Goal: Information Seeking & Learning: Learn about a topic

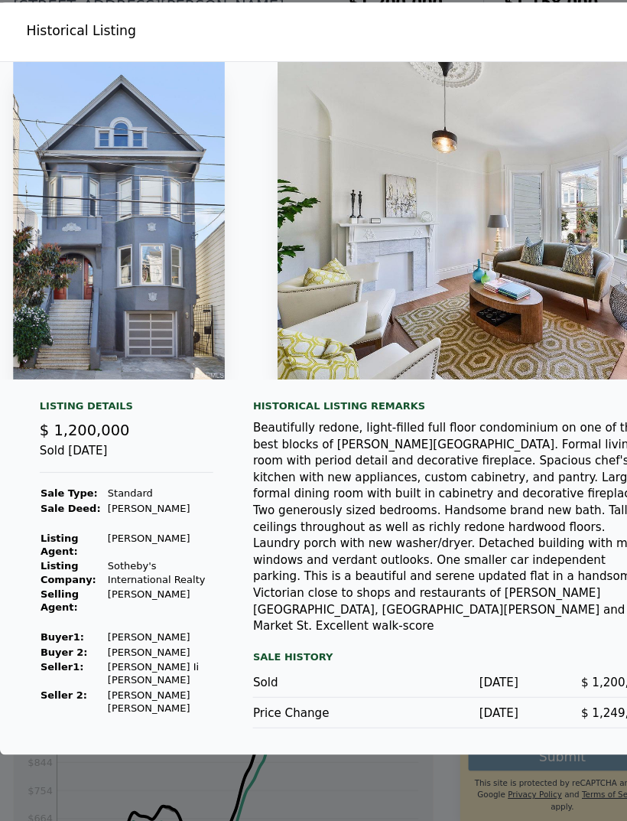
scroll to position [0, -8]
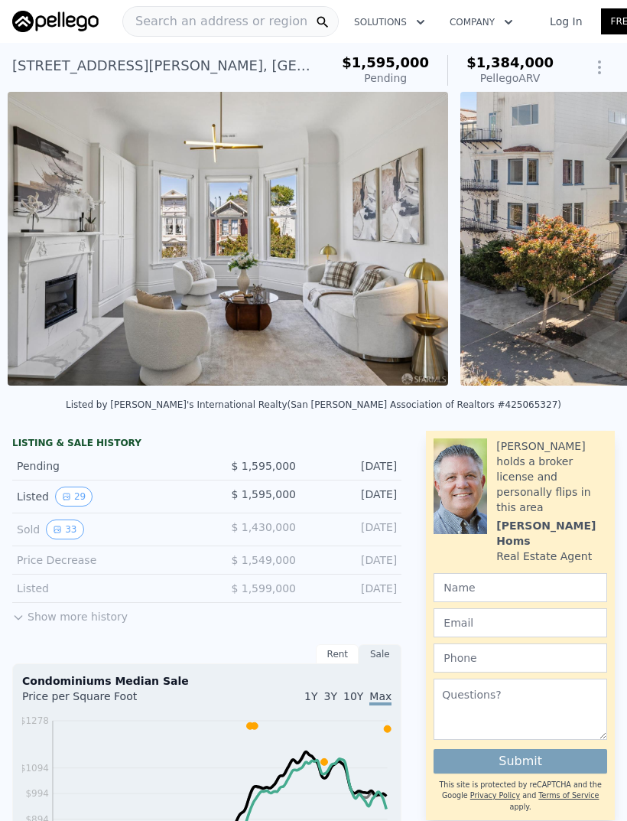
scroll to position [0, 350]
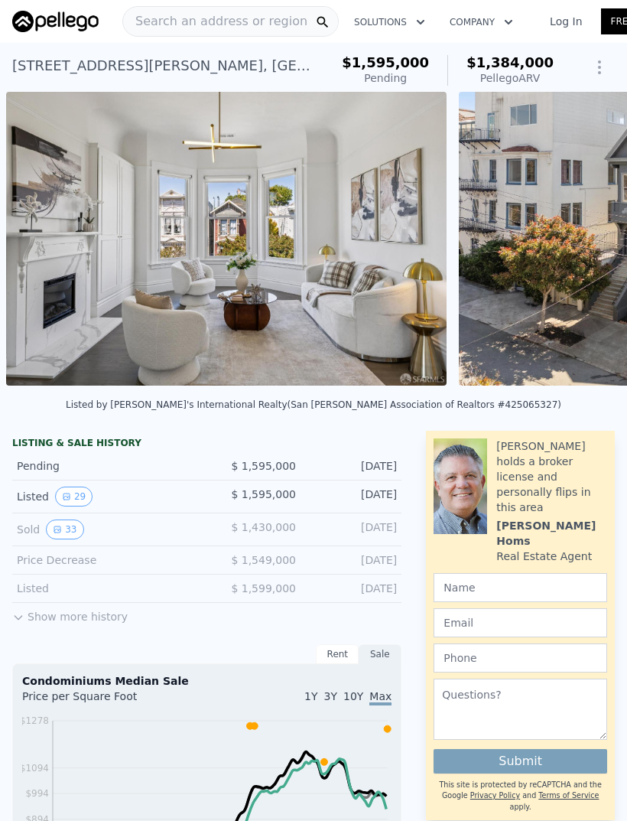
click at [77, 531] on button "33" at bounding box center [64, 530] width 37 height 20
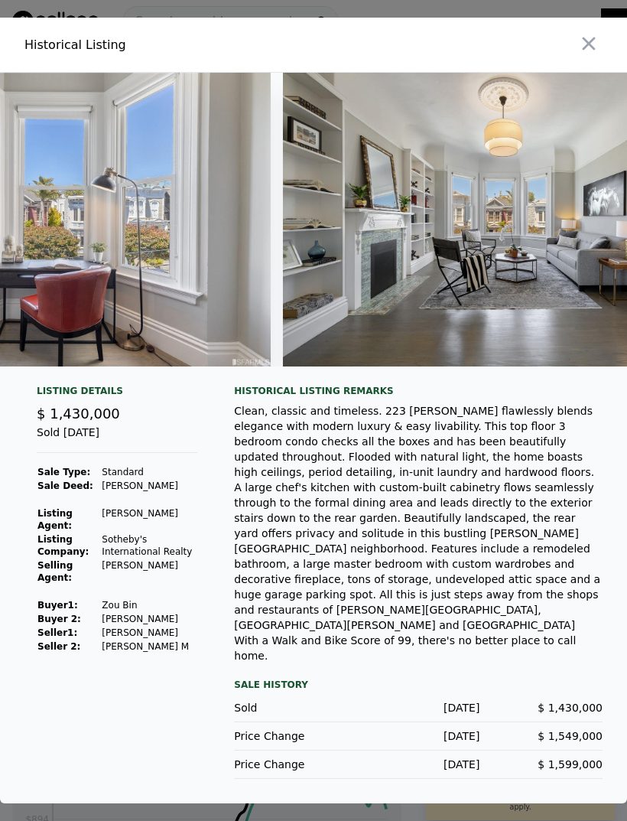
scroll to position [0, 10149]
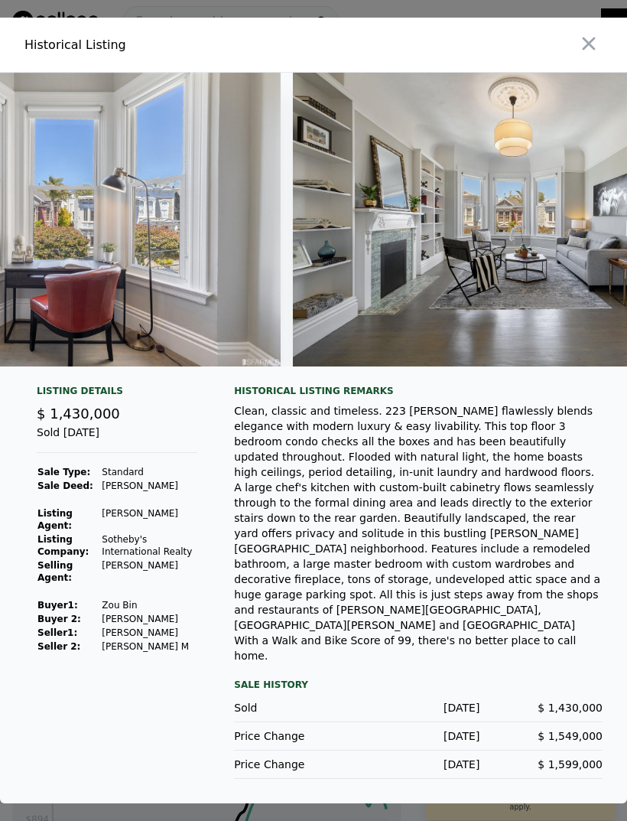
click at [409, 324] on img at bounding box center [514, 220] width 442 height 294
click at [406, 330] on img at bounding box center [514, 220] width 442 height 294
click at [533, 257] on img at bounding box center [514, 220] width 442 height 294
click at [544, 257] on img at bounding box center [514, 220] width 442 height 294
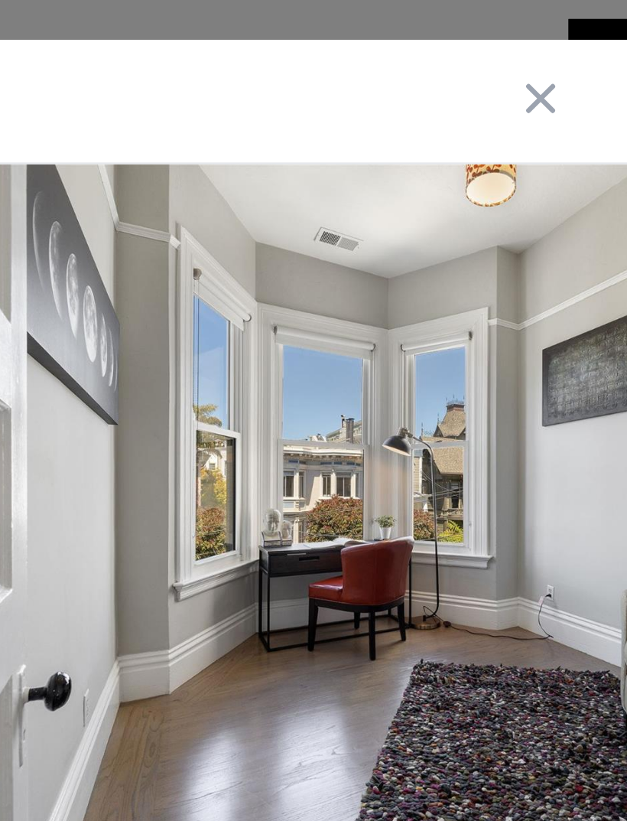
scroll to position [0, 9099]
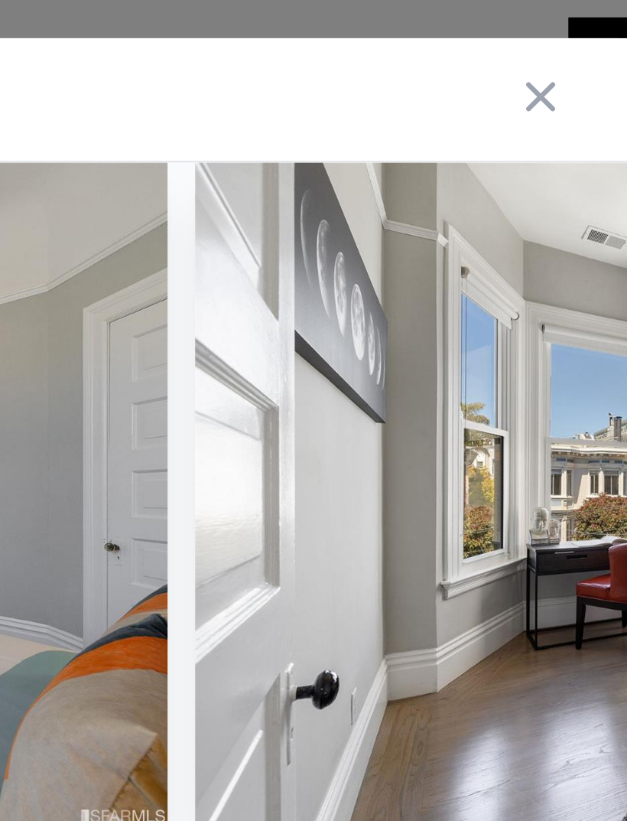
click at [583, 51] on icon "button" at bounding box center [589, 43] width 13 height 13
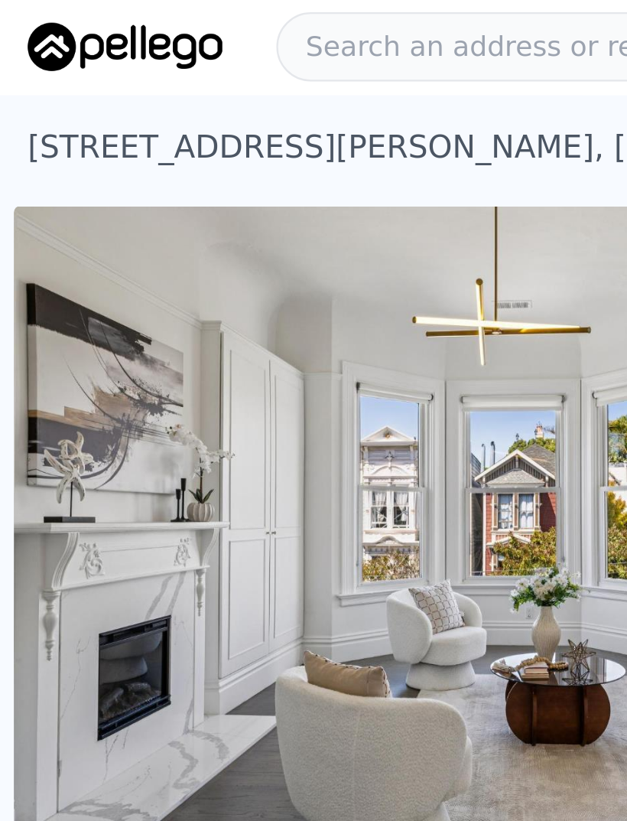
scroll to position [0, 1]
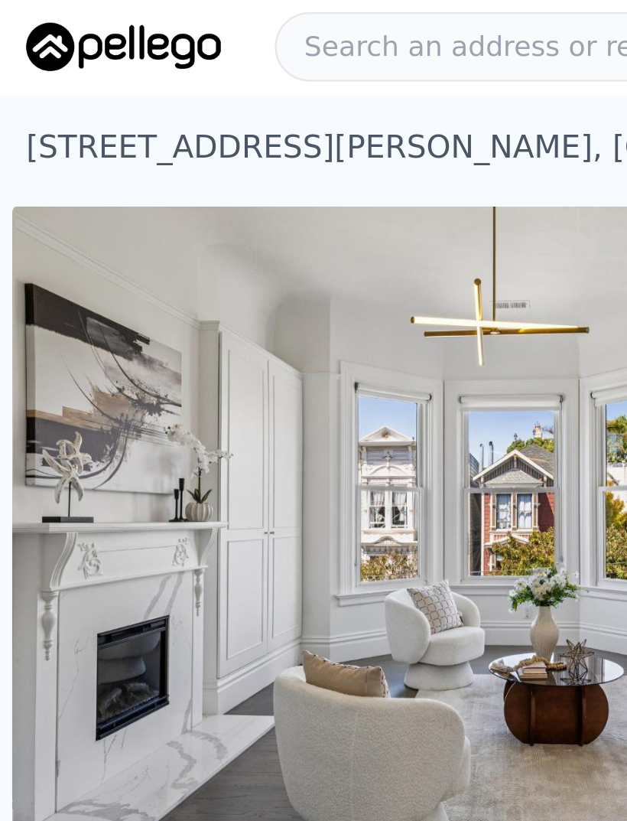
click at [227, 15] on span "Search an address or region" at bounding box center [214, 21] width 184 height 18
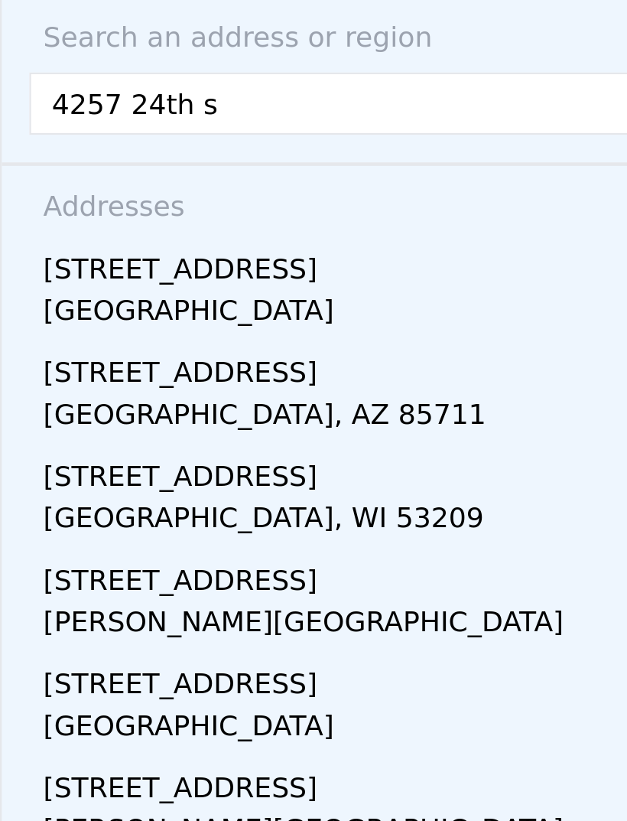
type input "4257 24th st"
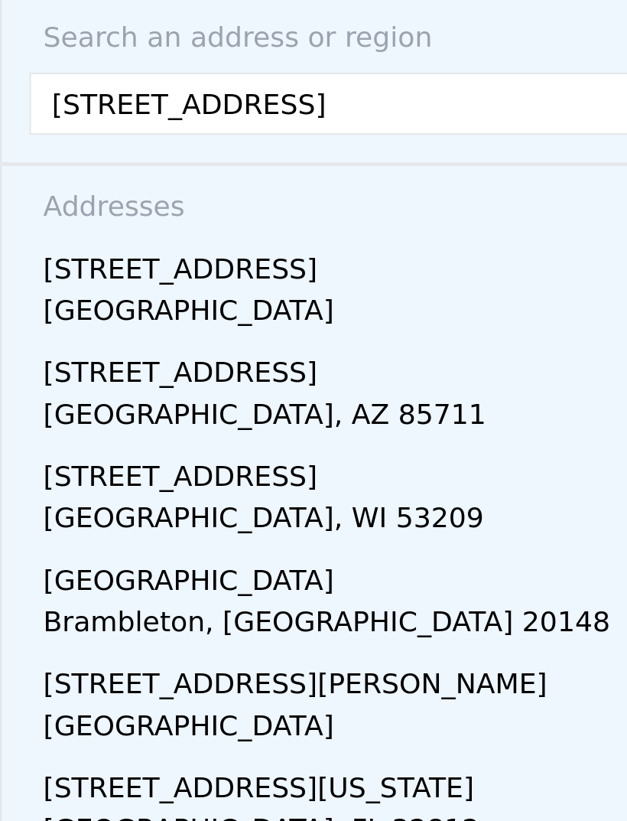
click at [40, 122] on div "4257 24th St" at bounding box center [316, 117] width 595 height 24
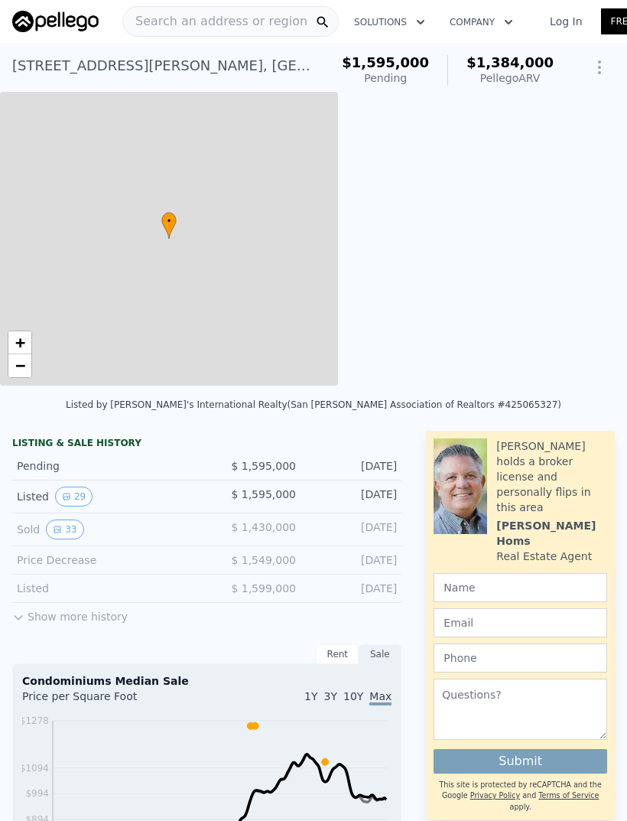
type input "$ 1,384,000"
type input "2"
type input "1025"
type input "1509"
type input "21140"
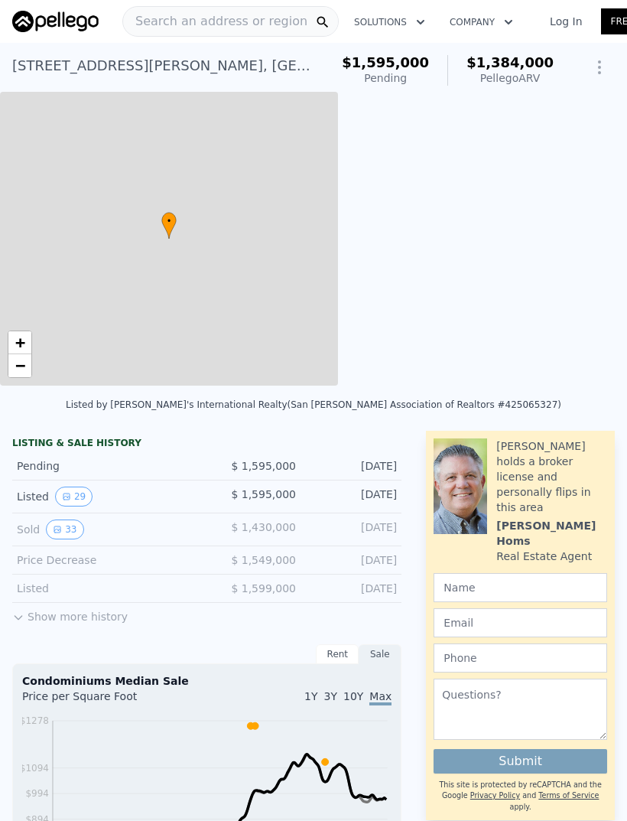
type input "-$ 431,103"
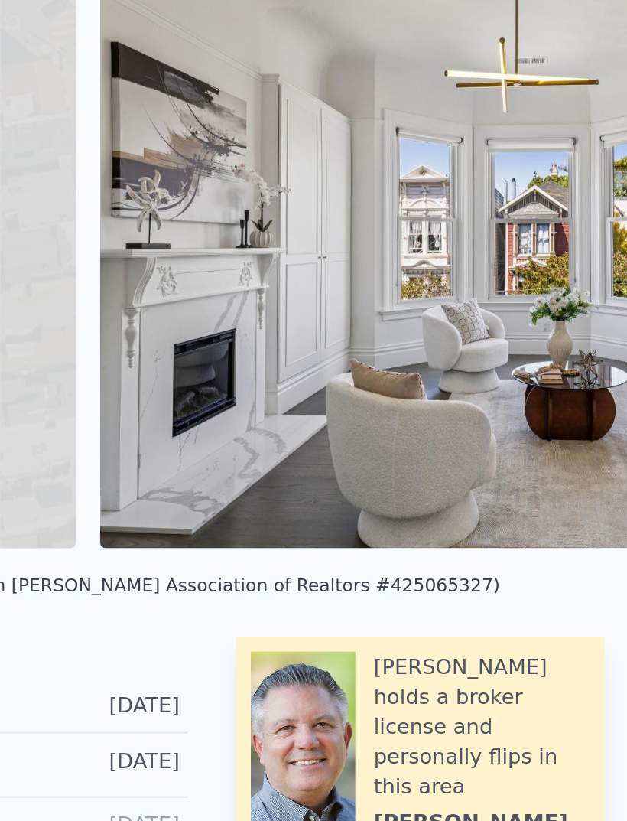
scroll to position [0, 6]
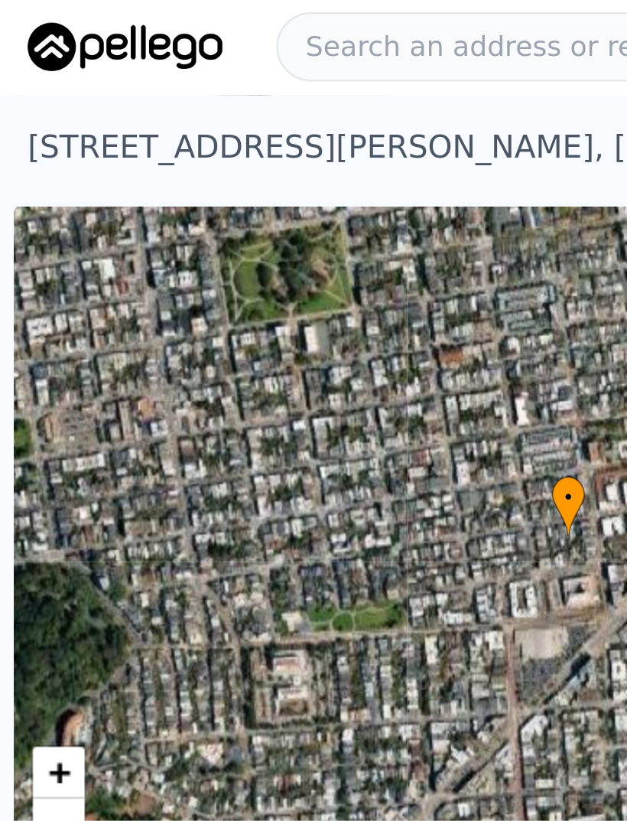
scroll to position [0, 6]
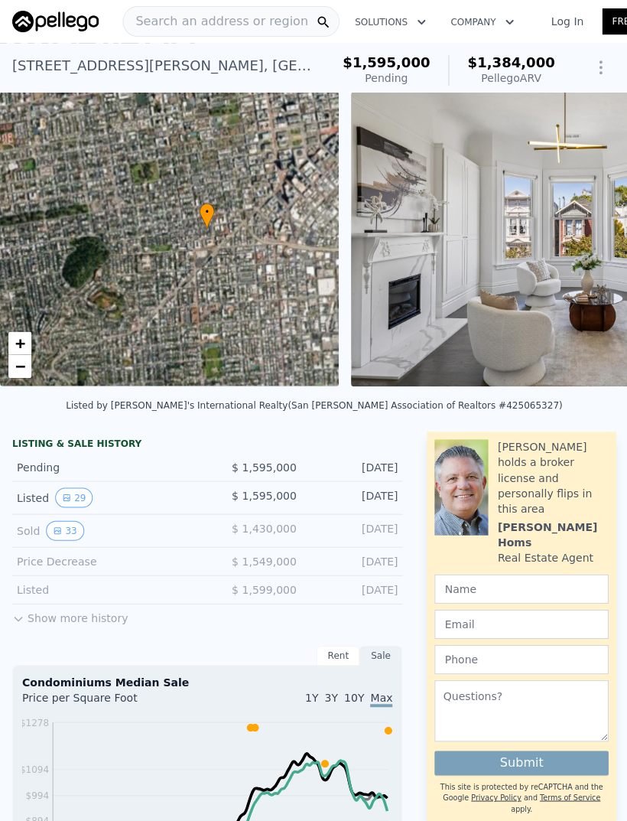
click at [74, 490] on button "29" at bounding box center [73, 497] width 37 height 20
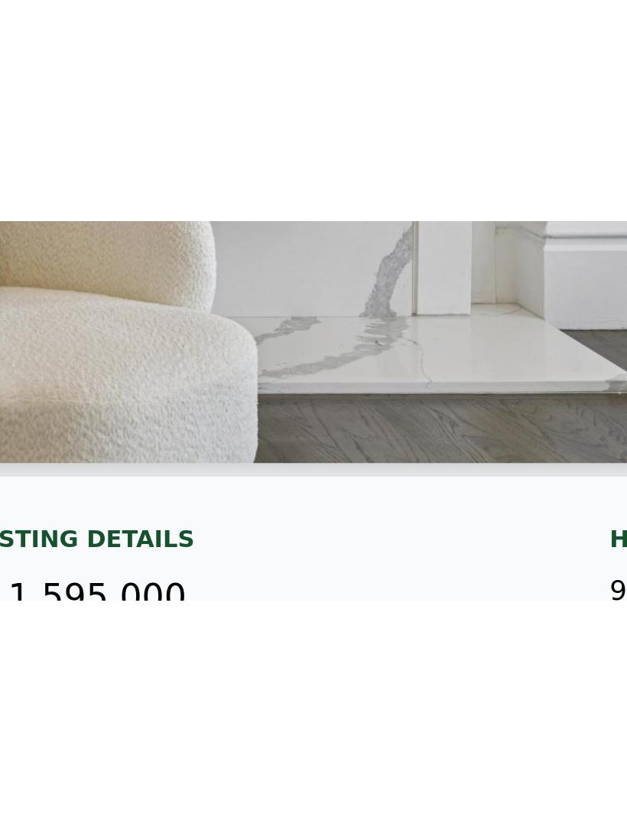
scroll to position [0, 0]
